Goal: Transaction & Acquisition: Purchase product/service

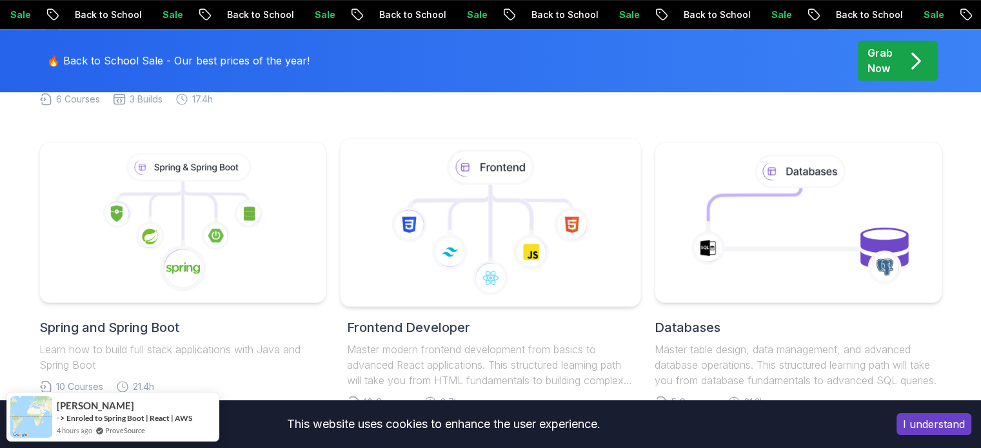
scroll to position [645, 0]
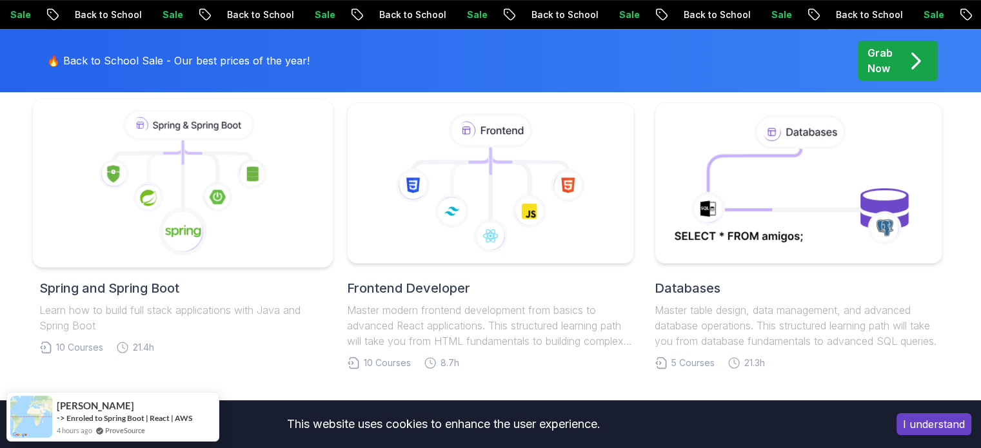
click at [204, 213] on icon at bounding box center [182, 231] width 49 height 49
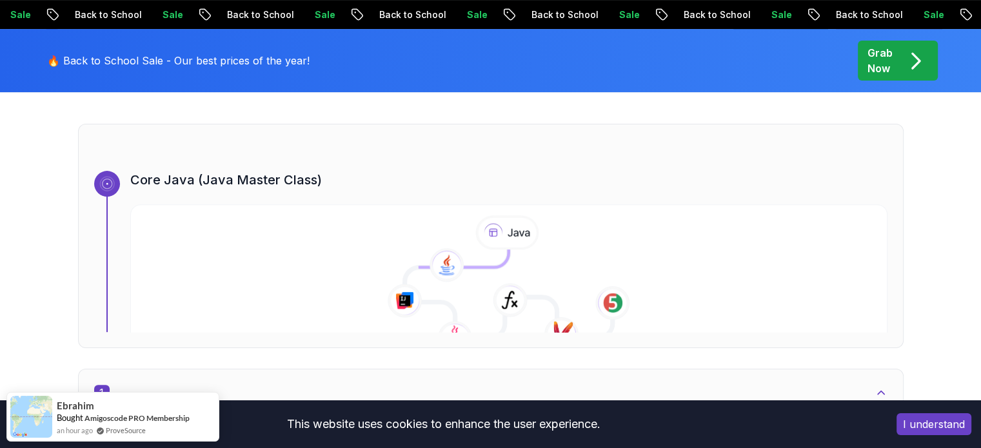
scroll to position [451, 0]
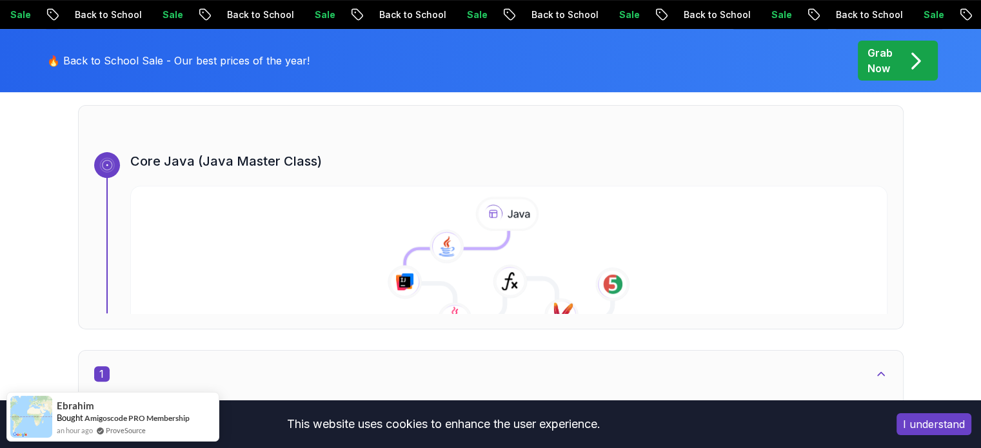
click at [932, 433] on button "I understand" at bounding box center [933, 424] width 75 height 22
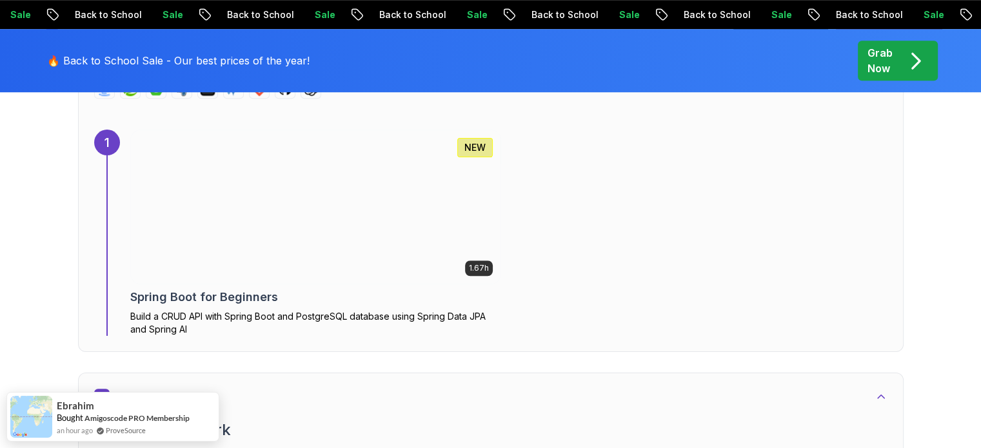
scroll to position [903, 0]
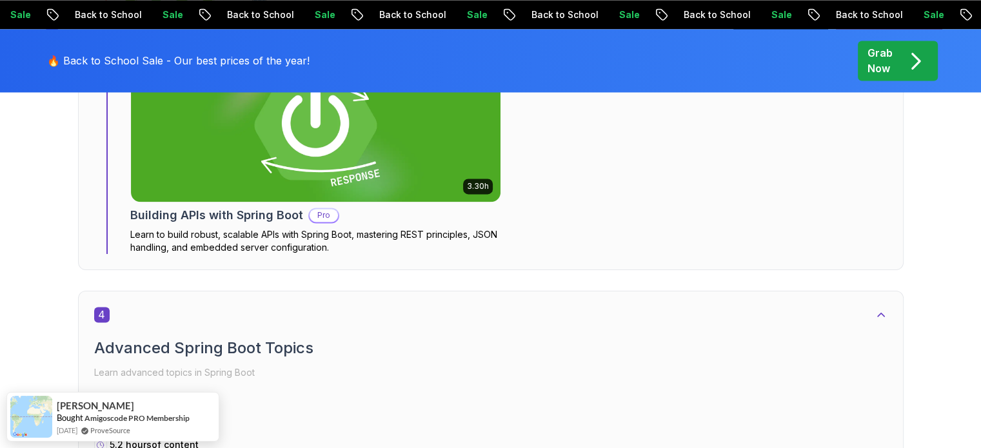
scroll to position [2063, 0]
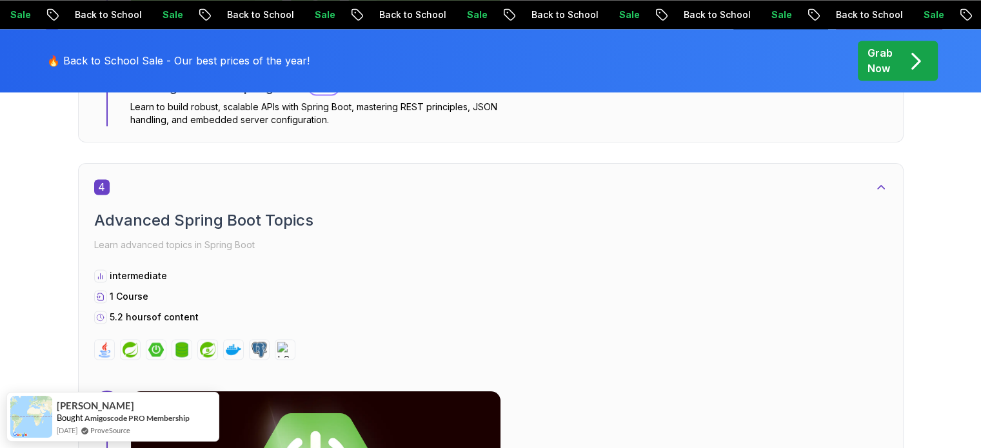
click at [887, 69] on p "Grab Now" at bounding box center [879, 60] width 25 height 31
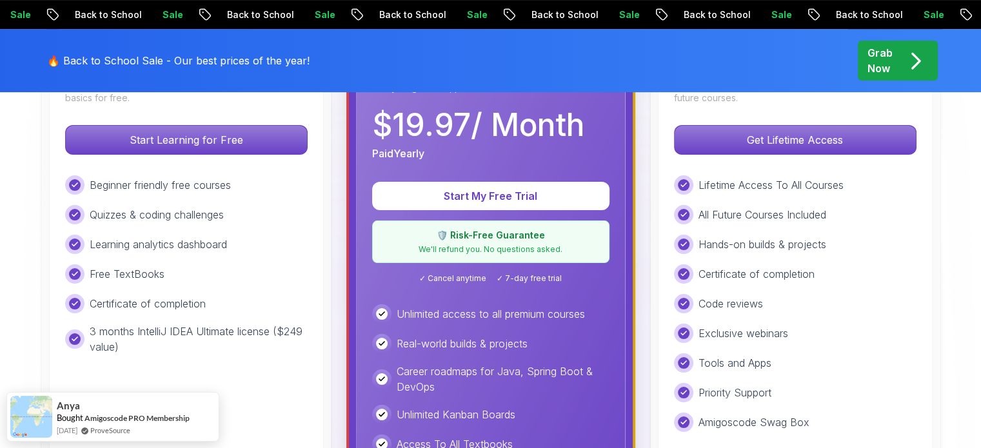
scroll to position [387, 0]
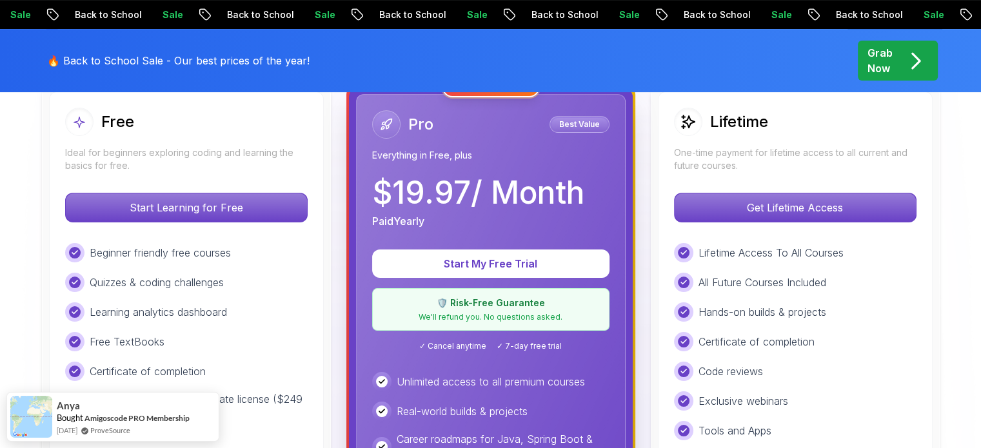
click at [766, 177] on div "Lifetime One-time payment for lifetime access to all current and future courses…" at bounding box center [795, 390] width 275 height 597
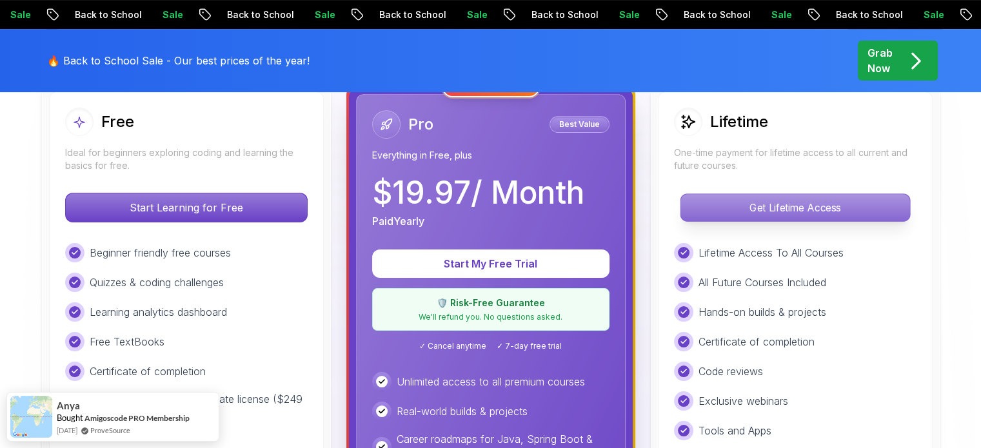
click at [760, 202] on p "Get Lifetime Access" at bounding box center [794, 207] width 229 height 27
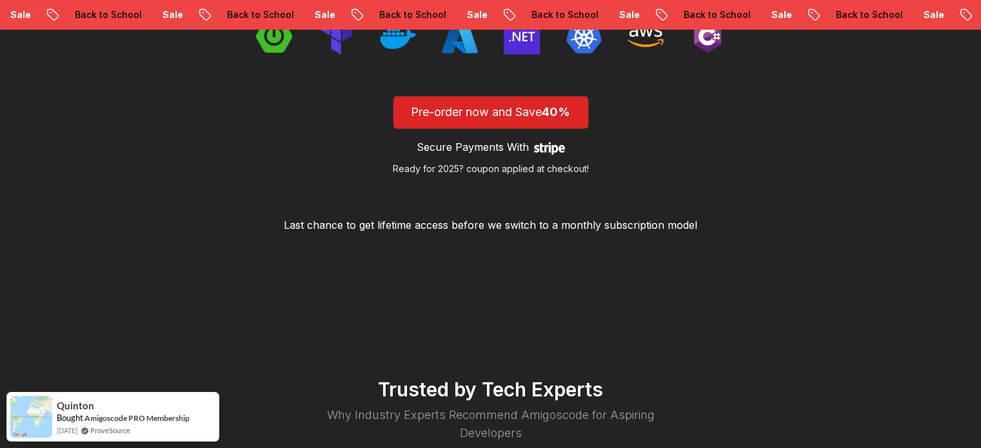
scroll to position [2321, 0]
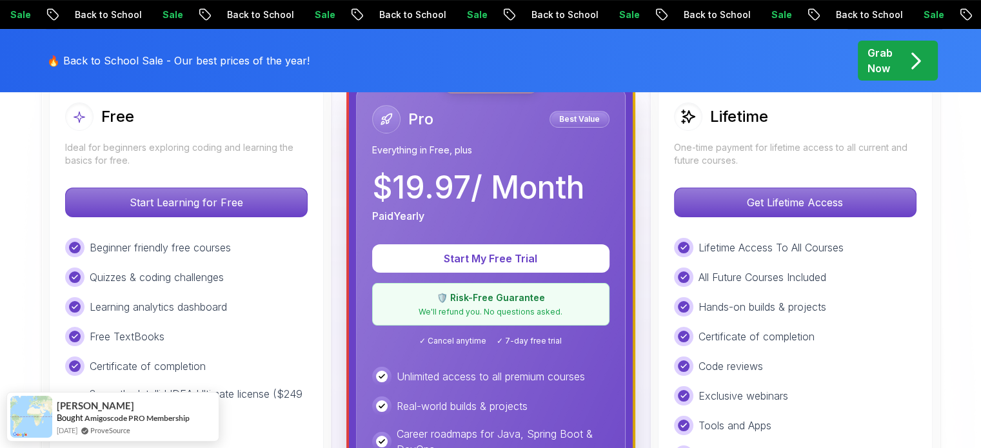
scroll to position [387, 0]
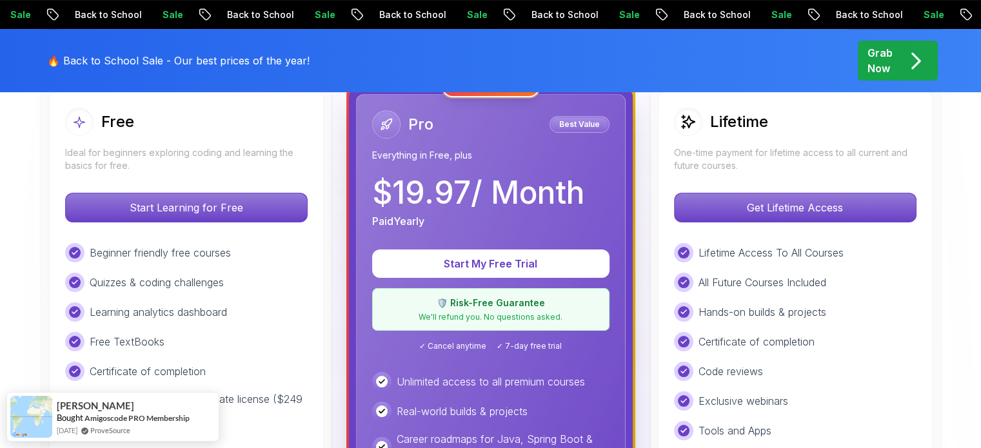
click at [315, 277] on div "Free Ideal for beginners exploring coding and learning the basics for free. Sta…" at bounding box center [186, 390] width 275 height 597
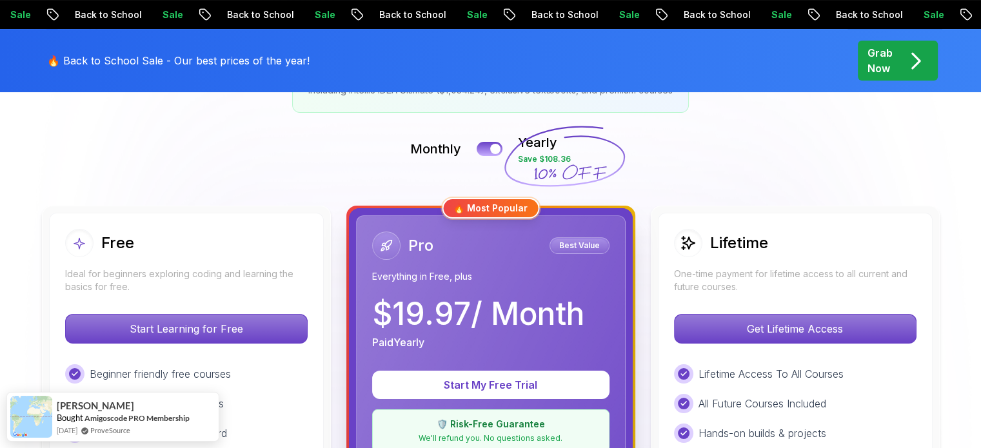
scroll to position [258, 0]
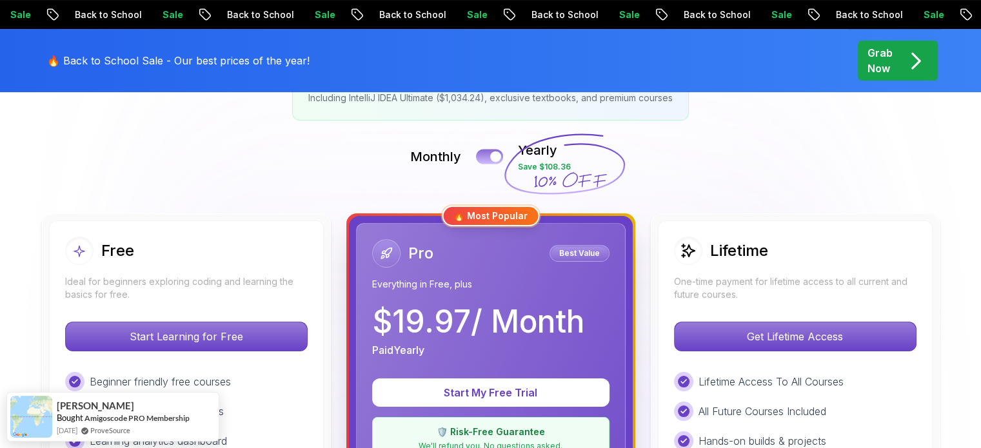
click at [482, 153] on button at bounding box center [489, 156] width 27 height 15
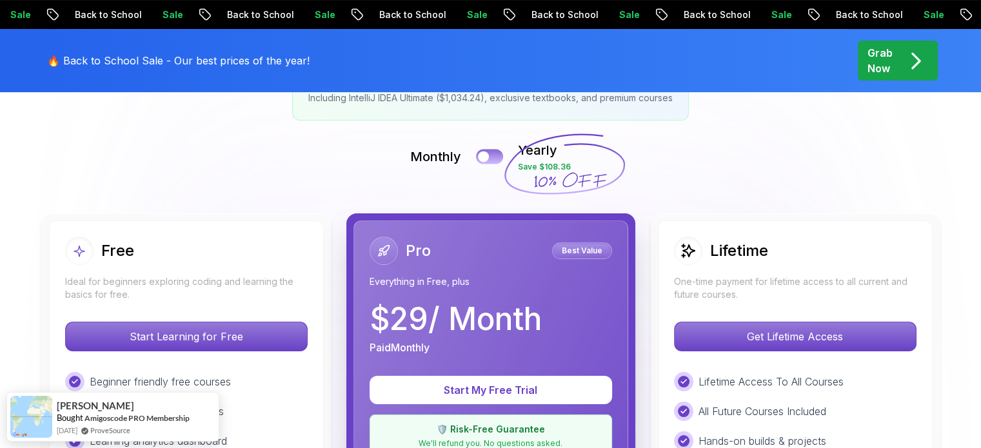
click at [482, 153] on div at bounding box center [483, 157] width 11 height 11
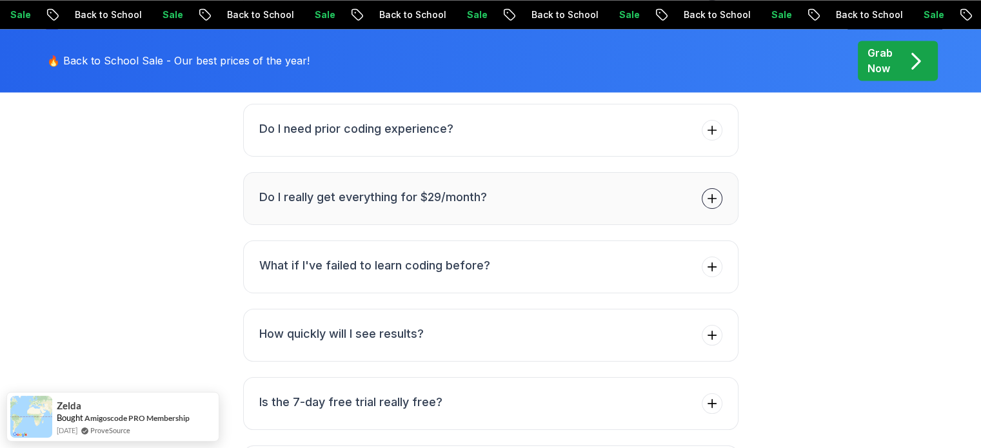
scroll to position [2102, 0]
